Goal: Information Seeking & Learning: Learn about a topic

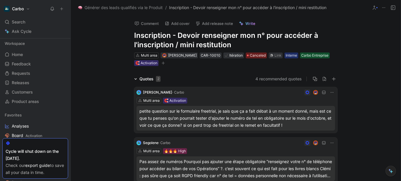
scroll to position [185, 0]
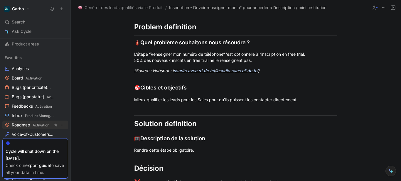
click at [36, 124] on span "Activation" at bounding box center [41, 125] width 17 height 4
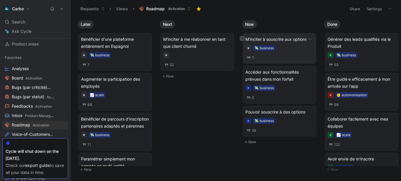
click at [283, 40] on span "M'inciter à souscrire aux options" at bounding box center [280, 39] width 68 height 7
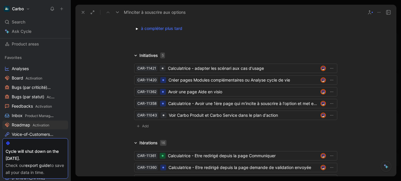
scroll to position [671, 0]
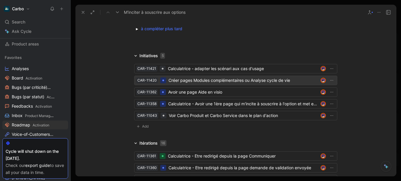
click at [197, 83] on div "Créer pages Modules complémentaires ou Analyse cycle de vie" at bounding box center [244, 80] width 150 height 7
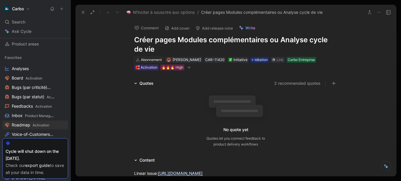
click at [140, 42] on h1 "Créer pages Modules complémentaires ou Analyse cycle de vie" at bounding box center [235, 44] width 203 height 19
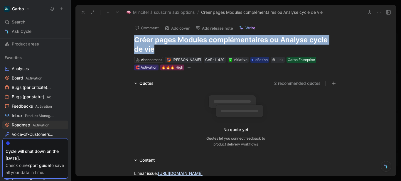
click at [140, 42] on h1 "Créer pages Modules complémentaires ou Analyse cycle de vie" at bounding box center [235, 44] width 203 height 19
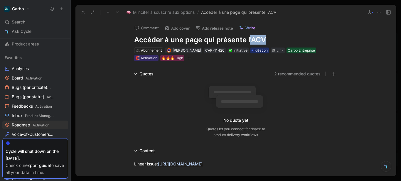
drag, startPoint x: 249, startPoint y: 38, endPoint x: 317, endPoint y: 35, distance: 68.5
click at [317, 35] on h1 "Accéder à une page qui présente l'ACV" at bounding box center [235, 39] width 203 height 9
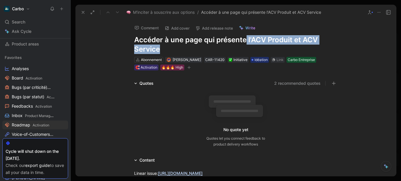
drag, startPoint x: 289, startPoint y: 40, endPoint x: 357, endPoint y: 48, distance: 68.6
click at [357, 48] on div "Comment Add cover Add release note Write Accéder à une page qui présente l'ACV …" at bounding box center [236, 98] width 321 height 157
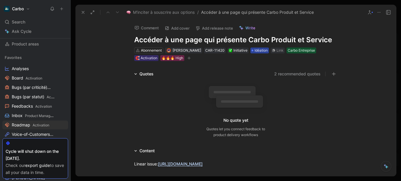
click at [264, 50] on span "Idéation" at bounding box center [261, 51] width 13 height 6
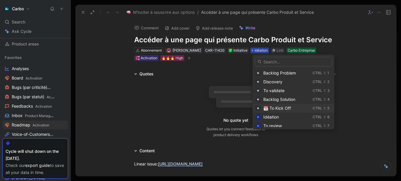
scroll to position [38, 0]
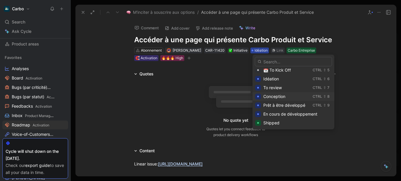
drag, startPoint x: 273, startPoint y: 96, endPoint x: 268, endPoint y: 96, distance: 5.0
click at [268, 96] on span "Conception" at bounding box center [275, 96] width 22 height 5
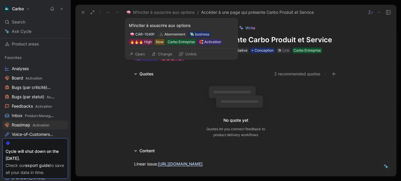
click at [137, 54] on button "Open" at bounding box center [137, 54] width 21 height 8
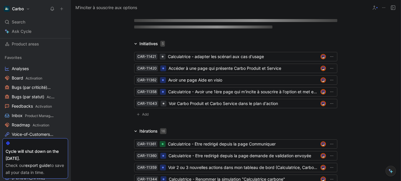
scroll to position [402, 0]
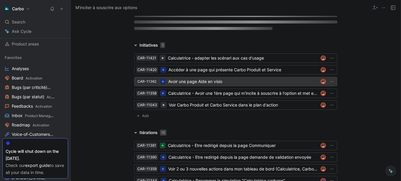
click at [199, 83] on div "Avoir une page Aide en visio" at bounding box center [243, 81] width 150 height 7
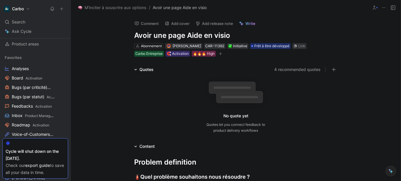
click at [139, 34] on h1 "Avoir une page Aide en visio" at bounding box center [235, 35] width 203 height 9
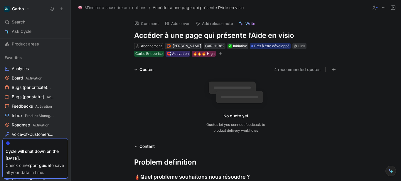
drag, startPoint x: 267, startPoint y: 36, endPoint x: 252, endPoint y: 36, distance: 15.0
click at [252, 36] on h1 "Accéder à une page qui présente l'Aide en visio" at bounding box center [235, 35] width 203 height 9
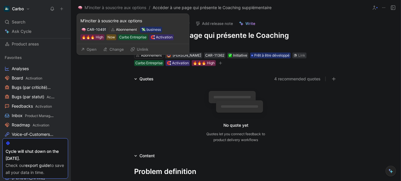
click at [86, 51] on button "Open" at bounding box center [88, 49] width 21 height 8
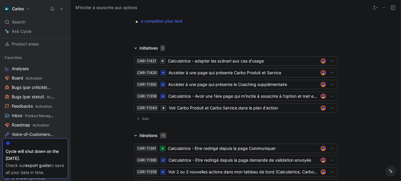
scroll to position [677, 0]
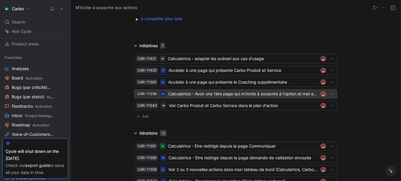
click at [211, 91] on div "Calculatrice - Avoir une 1ère page qui m'incite à souscrire à l'option et met e…" at bounding box center [243, 93] width 150 height 7
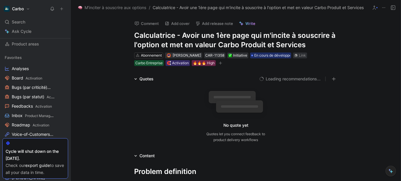
drag, startPoint x: 180, startPoint y: 37, endPoint x: 107, endPoint y: 30, distance: 73.5
click at [107, 30] on div "Comment Add cover Add release note Write Calculatrice - Avoir une 1ère page qui…" at bounding box center [236, 98] width 330 height 166
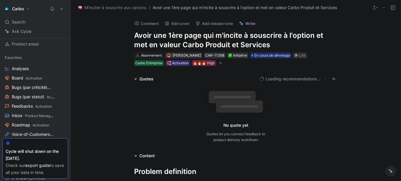
click at [201, 33] on h1 "Avoir une 1ère page qui m'incite à souscrire à l'option et met en valeur Carbo …" at bounding box center [235, 40] width 203 height 19
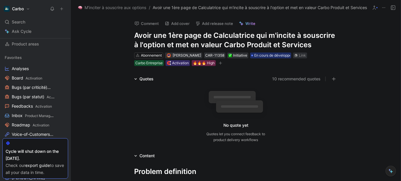
click at [268, 36] on h1 "Avoir une 1ère page de Calculatrice qui m'incite à souscrire à l'option et met …" at bounding box center [235, 40] width 203 height 19
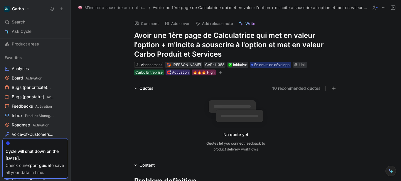
drag, startPoint x: 166, startPoint y: 44, endPoint x: 326, endPoint y: 46, distance: 160.1
click at [326, 46] on h1 "Avoir une 1ère page de Calculatrice qui met en valeur l'option + m'incite à sou…" at bounding box center [235, 45] width 203 height 28
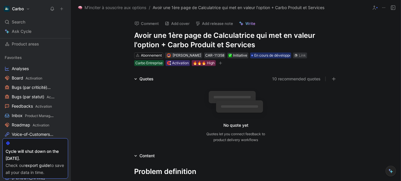
click at [79, 47] on div "Comment Add cover Add release note Write Avoir une 1ère page de Calculatrice qu…" at bounding box center [236, 98] width 330 height 166
click at [100, 134] on div "Quotes 10 recommended quotes No quote yet Quotes let you connect feedback to pr…" at bounding box center [236, 111] width 330 height 70
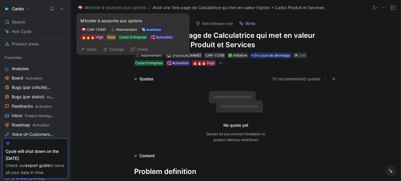
click at [88, 48] on button "Open" at bounding box center [88, 49] width 21 height 8
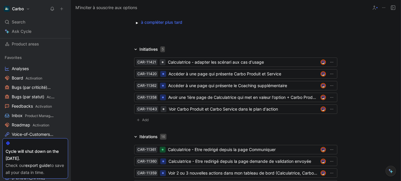
scroll to position [673, 0]
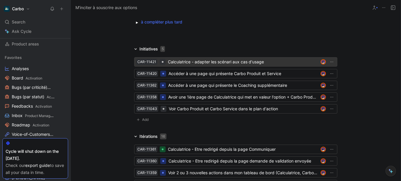
click at [231, 60] on div "Calculatrice - adapter les scénari aux cas d'usage" at bounding box center [243, 61] width 150 height 7
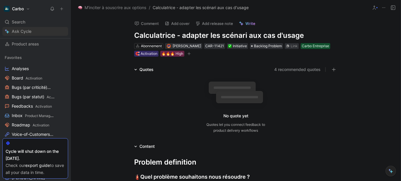
drag, startPoint x: 96, startPoint y: 31, endPoint x: 58, endPoint y: 32, distance: 37.9
click at [58, 32] on div "Carbo Search Ctrl K Ask Cycle Workspace Home G then H Feedback G then F Request…" at bounding box center [200, 90] width 401 height 181
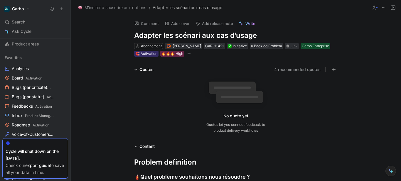
click at [201, 33] on h1 "Adapter les scénari aux cas d'usage" at bounding box center [235, 35] width 203 height 9
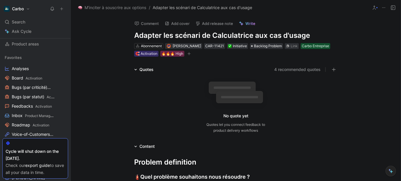
drag, startPoint x: 266, startPoint y: 36, endPoint x: 254, endPoint y: 34, distance: 11.9
click at [254, 34] on h1 "Adapter les scénari de Calculatrice aux cas d'usage" at bounding box center [235, 35] width 203 height 9
click at [262, 46] on span "Backlog Problem" at bounding box center [268, 46] width 28 height 6
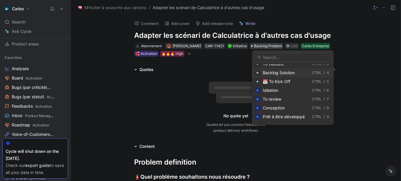
scroll to position [23, 0]
click at [281, 106] on span "Conception" at bounding box center [274, 107] width 22 height 5
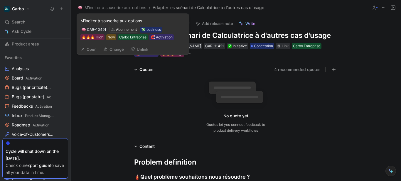
click at [90, 47] on button "Open" at bounding box center [88, 49] width 21 height 8
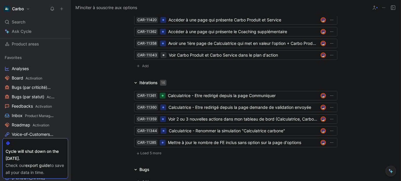
scroll to position [741, 0]
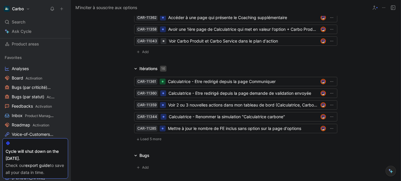
click at [145, 137] on span "Load 5 more" at bounding box center [150, 139] width 21 height 5
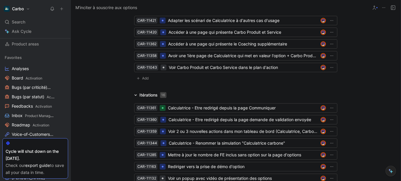
scroll to position [770, 0]
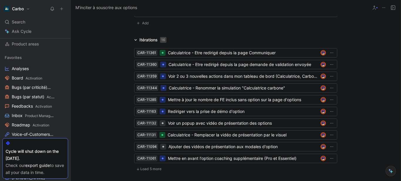
click at [148, 168] on span "Load 5 more" at bounding box center [150, 169] width 21 height 5
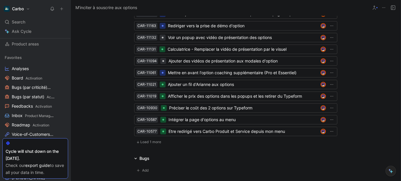
scroll to position [856, 0]
click at [145, 142] on span "Load 1 more" at bounding box center [150, 142] width 21 height 5
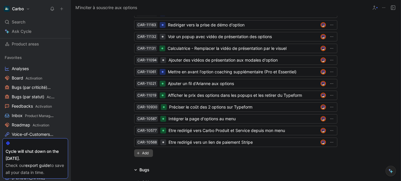
scroll to position [861, 0]
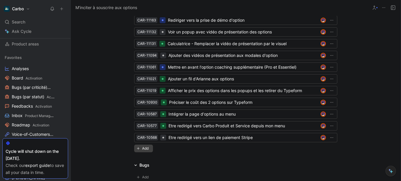
click at [145, 146] on span "Add" at bounding box center [146, 149] width 8 height 6
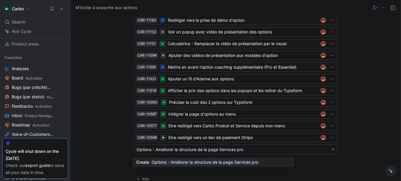
type input "Options - Améliorer la structure de la page Services pro"
click at [207, 162] on mark "Options - Améliorer la structure de la page Services pro" at bounding box center [205, 162] width 107 height 7
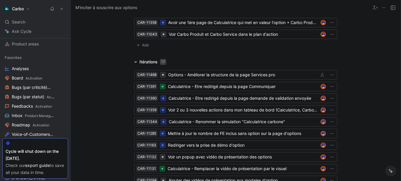
scroll to position [519, 0]
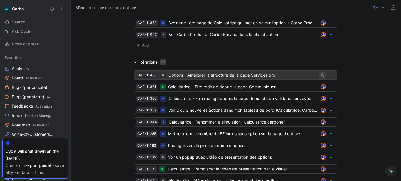
click at [321, 75] on icon "button" at bounding box center [323, 75] width 4 height 4
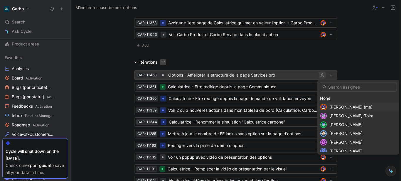
click at [349, 107] on span "[PERSON_NAME] (me)" at bounding box center [351, 107] width 43 height 5
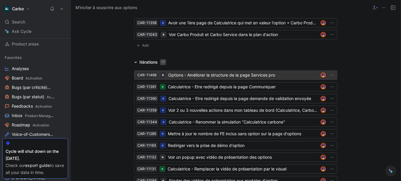
click at [193, 76] on div "Options - Améliorer la structure de la page Services pro" at bounding box center [243, 75] width 150 height 7
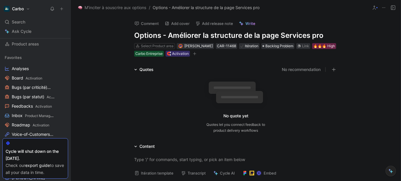
scroll to position [85, 0]
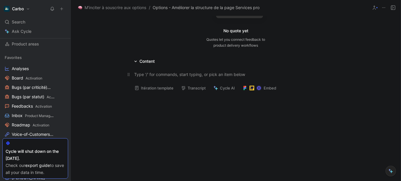
click at [151, 78] on p at bounding box center [236, 75] width 226 height 10
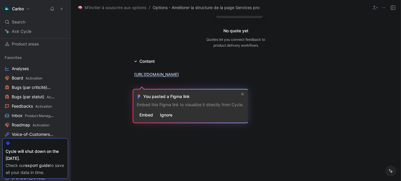
click at [103, 68] on div "[URL][DOMAIN_NAME]" at bounding box center [236, 74] width 330 height 19
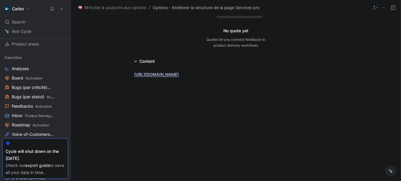
scroll to position [0, 0]
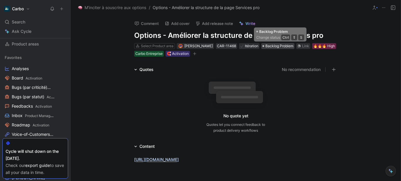
click at [277, 46] on span "Backlog Problem" at bounding box center [280, 46] width 28 height 6
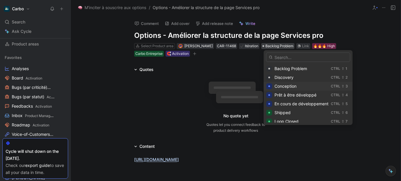
click at [286, 85] on span "Conception" at bounding box center [286, 86] width 22 height 5
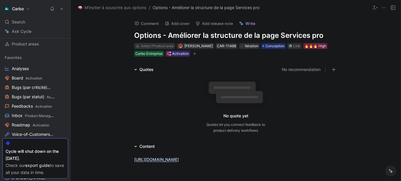
click at [157, 44] on div "Select Product area" at bounding box center [157, 46] width 33 height 6
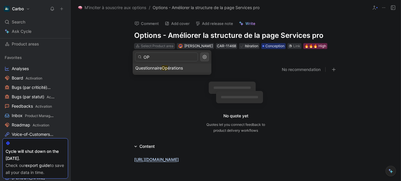
type input "O"
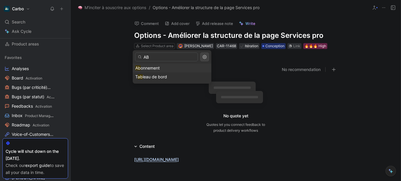
type input "AB"
click at [162, 67] on div "Ab onnement" at bounding box center [171, 68] width 73 height 7
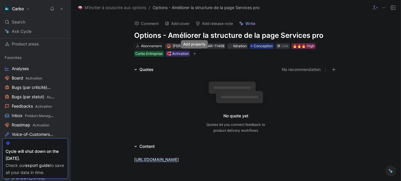
click at [195, 55] on icon "button" at bounding box center [195, 54] width 4 height 4
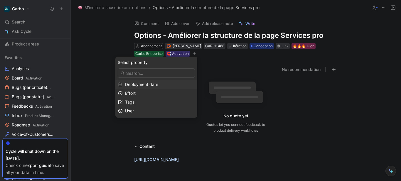
click at [309, 47] on div "🔥🔥🔥 High" at bounding box center [304, 46] width 22 height 6
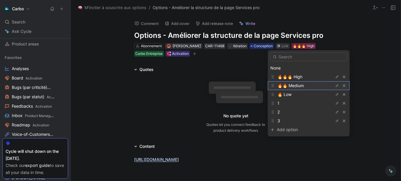
click at [298, 85] on span "🔥🔥 Medium" at bounding box center [291, 85] width 26 height 5
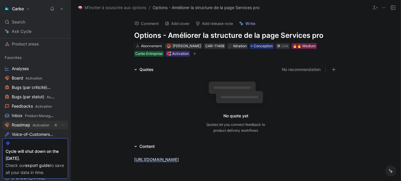
click at [38, 124] on span "Activation" at bounding box center [41, 125] width 17 height 4
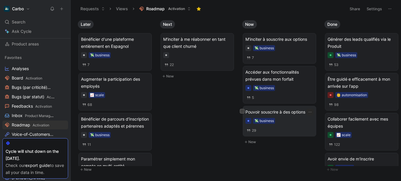
click at [303, 130] on div "29" at bounding box center [280, 131] width 68 height 6
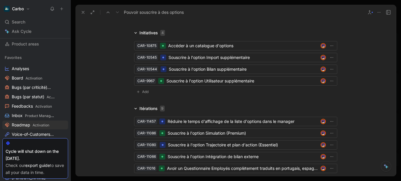
scroll to position [1334, 0]
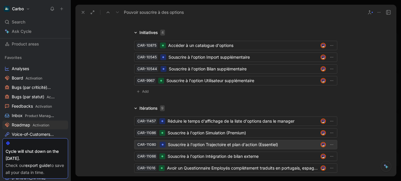
click at [205, 141] on div "Souscrire à l'option Trajectoire et plan d'action (Essentiel)" at bounding box center [243, 144] width 150 height 7
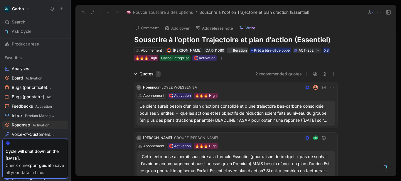
click at [239, 49] on div "Itération" at bounding box center [238, 51] width 19 height 6
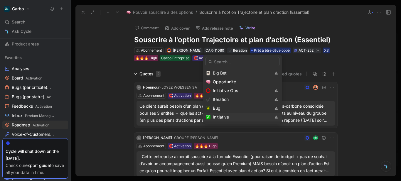
click at [240, 117] on div "Initiative" at bounding box center [242, 117] width 58 height 7
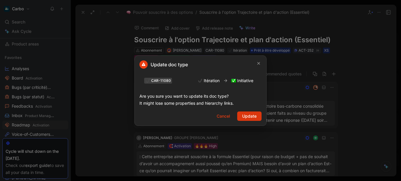
click at [246, 116] on span "Update" at bounding box center [249, 116] width 14 height 7
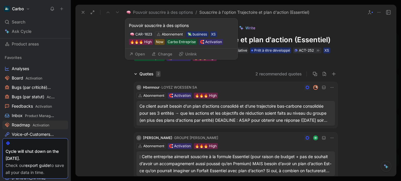
click at [137, 54] on button "Open" at bounding box center [137, 54] width 21 height 8
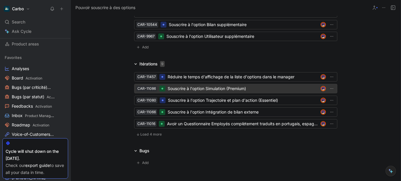
scroll to position [1375, 0]
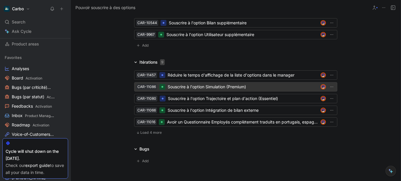
click at [210, 83] on div "Souscrire à l'option Simulation (Premium)" at bounding box center [243, 86] width 151 height 7
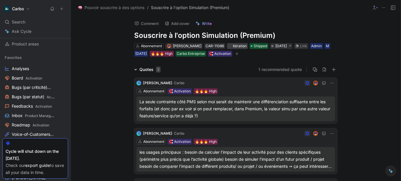
click at [234, 46] on div "Itération" at bounding box center [237, 46] width 19 height 6
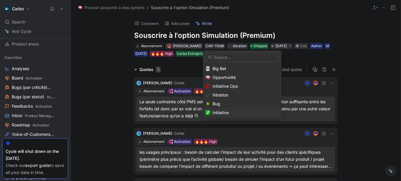
click at [225, 111] on span "Initiative" at bounding box center [221, 112] width 16 height 5
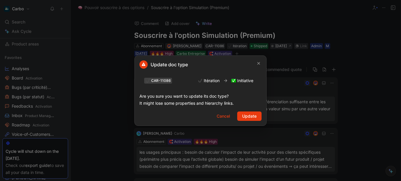
click at [253, 117] on span "Update" at bounding box center [249, 116] width 14 height 7
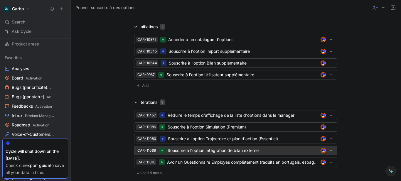
scroll to position [1337, 0]
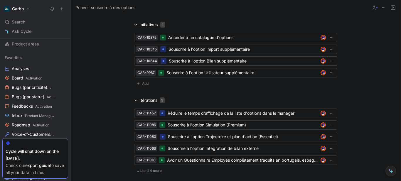
click at [154, 169] on span "Load 4 more" at bounding box center [150, 171] width 21 height 5
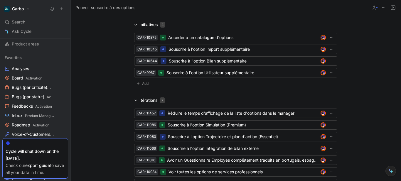
scroll to position [1381, 0]
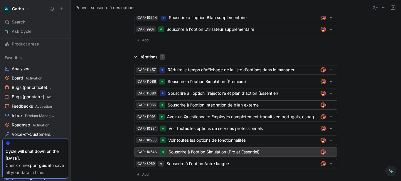
click at [199, 149] on div "Souscrire à l'option Simulation (Pro et Essentiel)" at bounding box center [244, 152] width 150 height 7
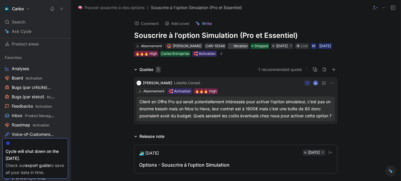
click at [239, 45] on div "Itération" at bounding box center [238, 46] width 19 height 6
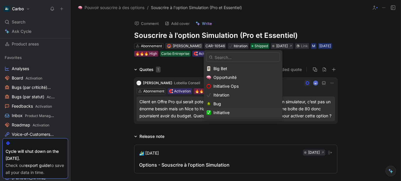
click at [237, 108] on div "Initiative" at bounding box center [243, 112] width 79 height 9
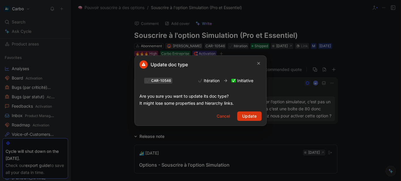
click at [248, 116] on span "Update" at bounding box center [249, 116] width 14 height 7
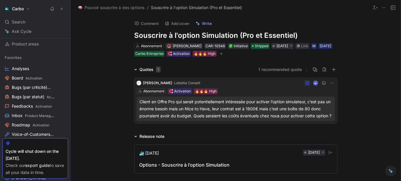
click at [116, 4] on span "Pouvoir souscrire à des options" at bounding box center [115, 7] width 60 height 7
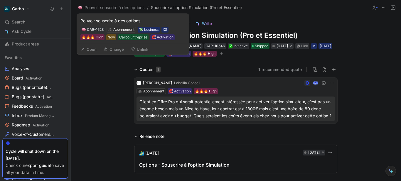
click at [97, 48] on button "Open" at bounding box center [88, 49] width 21 height 8
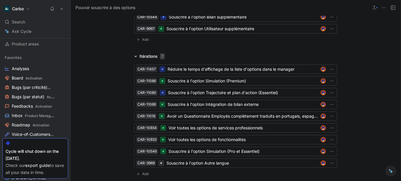
scroll to position [1381, 0]
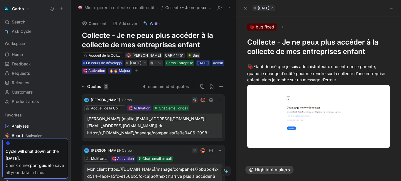
scroll to position [428, 0]
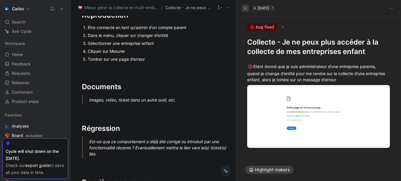
click at [247, 8] on icon "button" at bounding box center [246, 8] width 4 height 4
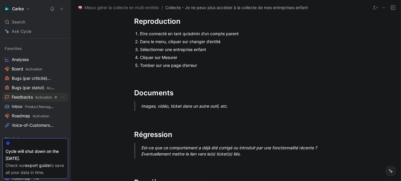
scroll to position [68, 0]
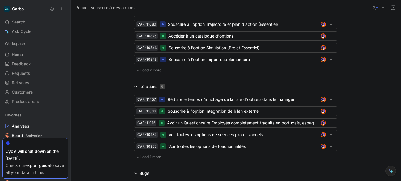
scroll to position [1362, 0]
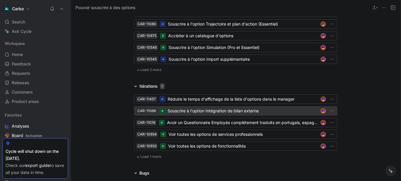
click at [198, 108] on div "Souscrire à l'option Intégration de bilan externe" at bounding box center [243, 111] width 151 height 7
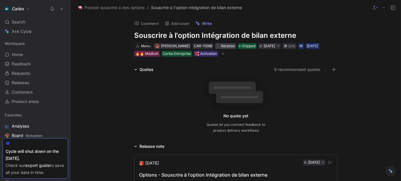
click at [227, 47] on div "Itération" at bounding box center [226, 46] width 19 height 6
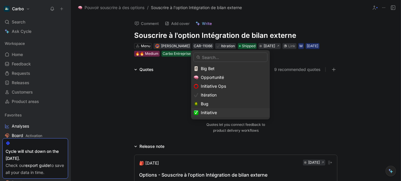
click at [222, 112] on div "Initiative" at bounding box center [234, 112] width 66 height 7
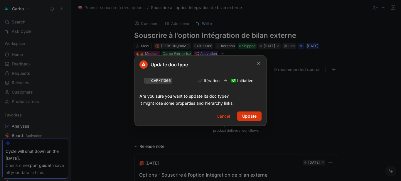
click at [243, 116] on span "Update" at bounding box center [249, 116] width 14 height 7
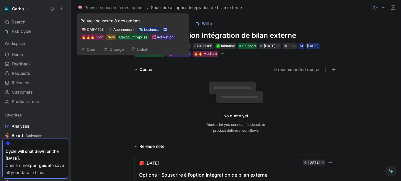
click at [92, 49] on button "Open" at bounding box center [88, 49] width 21 height 8
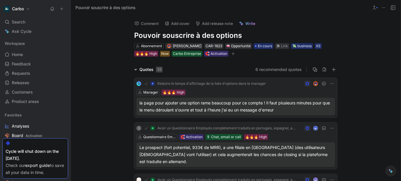
scroll to position [63, 0]
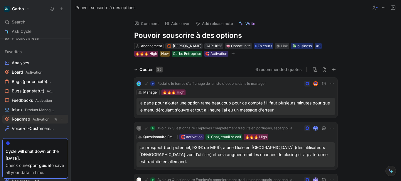
click at [29, 118] on span "Roadmap Activation" at bounding box center [31, 119] width 38 height 6
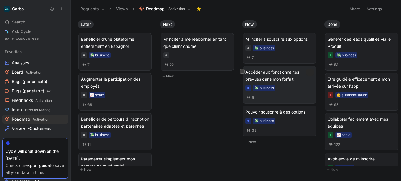
click at [282, 99] on div "5" at bounding box center [280, 98] width 68 height 6
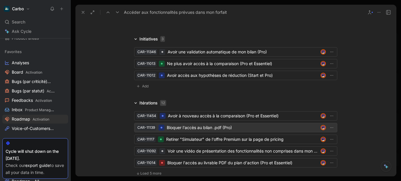
scroll to position [804, 0]
click at [182, 129] on div "Bloquer l'accès au bilan .pdf (Pro)" at bounding box center [243, 128] width 152 height 7
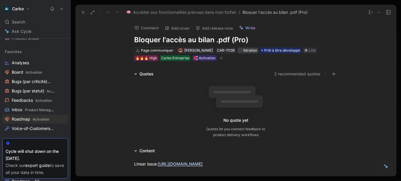
click at [252, 50] on div "Itération" at bounding box center [248, 51] width 19 height 6
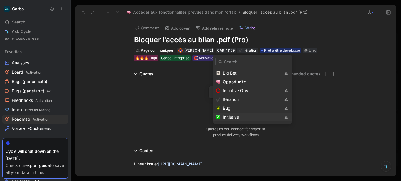
click at [244, 115] on div "Initiative" at bounding box center [252, 117] width 58 height 7
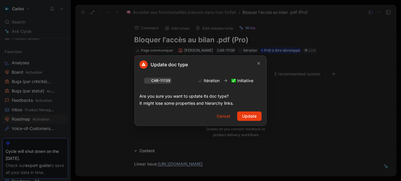
click at [244, 115] on span "Update" at bounding box center [249, 116] width 14 height 7
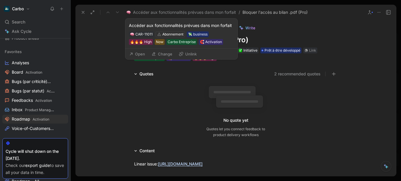
click at [141, 51] on button "Open" at bounding box center [137, 54] width 21 height 8
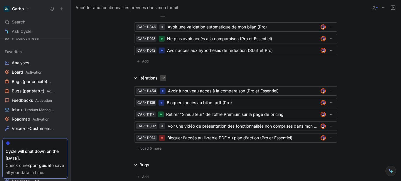
scroll to position [830, 0]
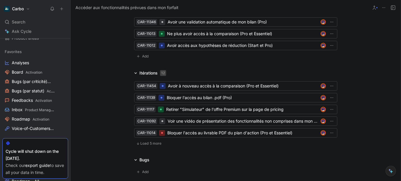
click at [140, 145] on span "Load 5 more" at bounding box center [150, 143] width 21 height 5
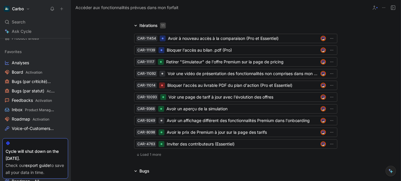
scroll to position [895, 0]
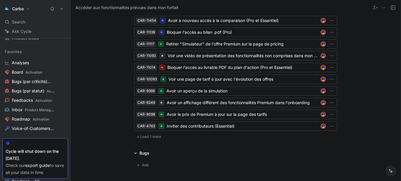
click at [141, 135] on span "Load 1 more" at bounding box center [150, 137] width 21 height 5
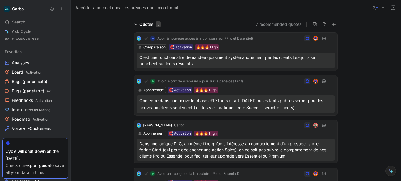
scroll to position [0, 0]
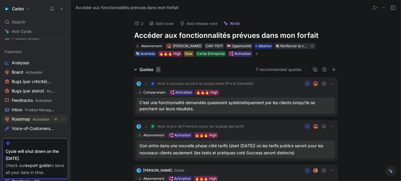
click at [33, 121] on span "Activation" at bounding box center [41, 119] width 17 height 4
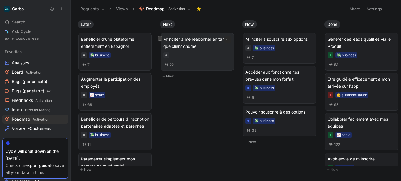
click at [195, 46] on span "M'inciter à me réabonner en tant que client churné" at bounding box center [197, 43] width 68 height 14
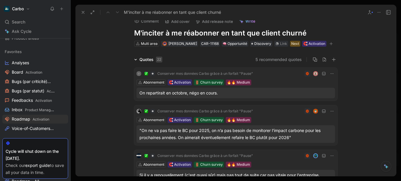
scroll to position [6, 0]
click at [261, 46] on span "Discovery" at bounding box center [262, 44] width 17 height 6
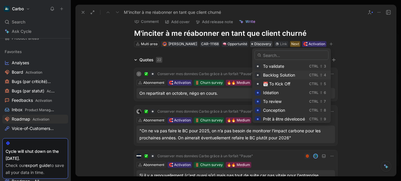
scroll to position [16, 0]
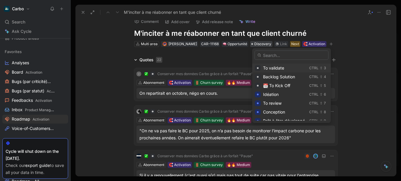
click at [267, 67] on span "To validate" at bounding box center [273, 68] width 21 height 5
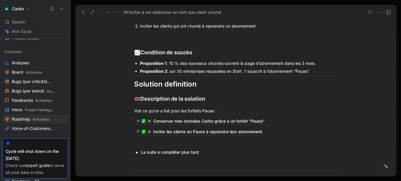
scroll to position [703, 0]
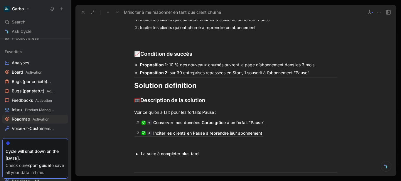
click at [178, 68] on div "Proposition 1 : 10 % des nouveaux churnés ouvrent la page d’abonnement dans les…" at bounding box center [238, 65] width 197 height 6
click at [170, 68] on div "Proposition 1 : 10 % des nouveaux churnés ouvrent la page d’abonnement dans les…" at bounding box center [238, 65] width 197 height 6
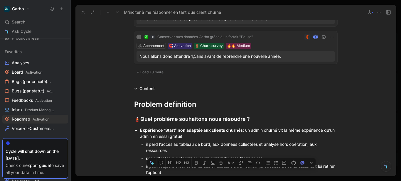
scroll to position [462, 0]
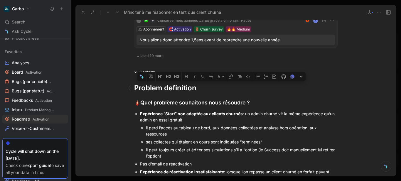
drag, startPoint x: 320, startPoint y: 113, endPoint x: 129, endPoint y: 89, distance: 192.4
copy div "Problem definition 🧯 Quel problème souhaitons nous résoudre ? Expérience “Start…"
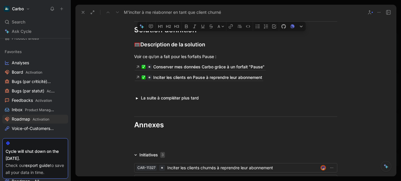
scroll to position [688, 0]
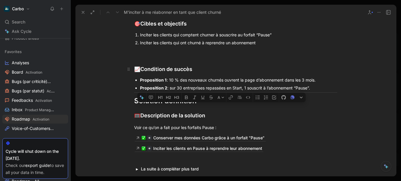
click at [190, 73] on div "📈 Condition de succès" at bounding box center [235, 69] width 203 height 8
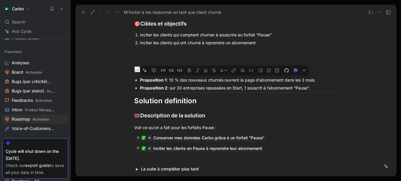
drag, startPoint x: 316, startPoint y: 97, endPoint x: 132, endPoint y: 90, distance: 184.3
click at [132, 90] on ul "Proposition 1 : 10 % des nouveaux churnés ouvrent la page d’abonnement dans les…" at bounding box center [236, 84] width 226 height 16
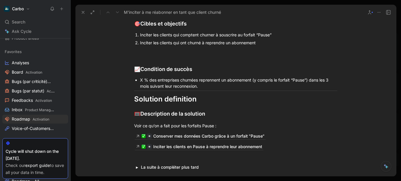
click at [142, 88] on div "X % des entreprises churnées reprennent un abonnement (y compris le forfait “Pa…" at bounding box center [238, 83] width 197 height 12
click at [197, 89] on div "X% des entreprises churnées reprennent un abonnement (y compris le forfait “Pau…" at bounding box center [238, 83] width 197 height 12
click at [197, 88] on div "X% des entreprises churnées reprennent un abonnement (y compris le forfait “Pau…" at bounding box center [238, 83] width 197 height 12
click at [204, 89] on div "X% des entreprises churnées reprennent un abonnement (y compris le forfait “Pau…" at bounding box center [238, 83] width 197 height 12
drag, startPoint x: 173, startPoint y: 95, endPoint x: 216, endPoint y: 94, distance: 43.2
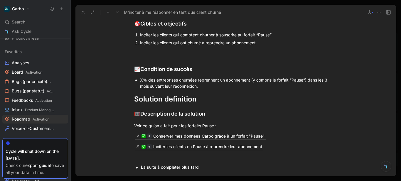
click at [216, 89] on div "X% des entreprises churnées reprennent un abonnement (y compris le forfait “Pau…" at bounding box center [238, 83] width 197 height 12
click at [197, 88] on div "X% des entreprises churnées reprennent un abonnement (y compris le forfait “Pau…" at bounding box center [238, 83] width 197 height 12
click at [180, 88] on div "X% des entreprises churnées reprennent un abonnement (y compris le forfait “Pau…" at bounding box center [238, 83] width 197 height 12
click at [282, 89] on div "X% des entreprises churnées (re)prennent un abonnement (y compris le forfait “P…" at bounding box center [238, 83] width 197 height 12
click at [254, 88] on div "X% des entreprises churnées (re)prennent un abonnement (y compris le forfait “P…" at bounding box center [238, 83] width 197 height 12
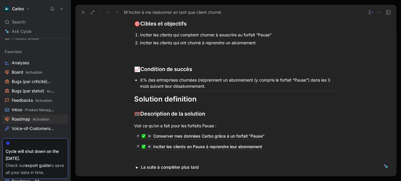
click at [244, 89] on div "X% des entreprises churnées (re)prennent un abonnement (y compris le forfait “P…" at bounding box center [238, 83] width 197 height 12
click at [177, 88] on div "X% des entreprises churnées (re)prennent un abonnement (y compris le forfait “P…" at bounding box center [238, 83] width 197 height 12
click at [184, 89] on div "X% des entreprises churnées (re)prennent un abonnement (y compris le forfait “P…" at bounding box center [238, 83] width 197 height 12
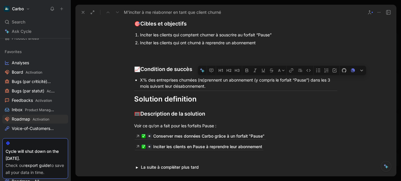
drag, startPoint x: 254, startPoint y: 87, endPoint x: 310, endPoint y: 88, distance: 55.5
click at [310, 88] on div "X% des entreprises churnées (re)prennent un abonnement (y compris le forfait “P…" at bounding box center [238, 83] width 197 height 12
click at [204, 89] on div "X% des entreprises churnées (re)prennent un abonnement* dans les 3 mois suivant…" at bounding box center [238, 83] width 197 height 12
click at [140, 88] on div "X% des entreprises churnées (re)prennent un abonnement* dans les 3 mois suivant…" at bounding box center [238, 83] width 197 height 12
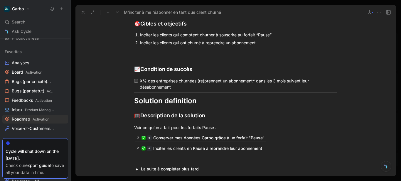
click at [180, 90] on div "X% des entreprises churnées (re)prennent un abonnement* dans les 3 mois suivant…" at bounding box center [238, 84] width 197 height 12
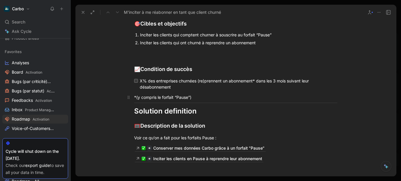
click at [135, 100] on div "*(y compris le forfait “Pause”)" at bounding box center [235, 97] width 203 height 6
click at [205, 100] on div "*y compris le forfait “Pause”)" at bounding box center [235, 97] width 203 height 6
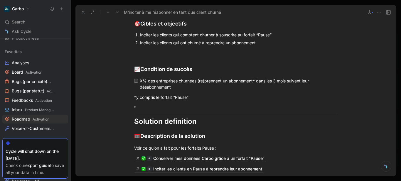
click at [144, 89] on div "X% des entreprises churnées (re)prennent un abonnement* dans les 3 mois suivant…" at bounding box center [238, 84] width 197 height 12
click at [136, 111] on div "*" at bounding box center [235, 108] width 203 height 6
click at [136, 111] on div "**X à définir avec l’aide du Success / de Victor" at bounding box center [235, 108] width 203 height 6
click at [260, 111] on div "** X à définir avec l’aide du Success / de Victor" at bounding box center [235, 108] width 203 height 6
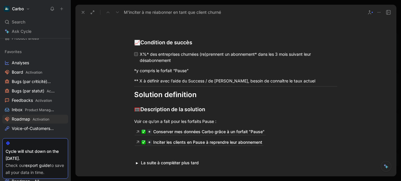
scroll to position [731, 0]
